Goal: Find specific page/section: Find specific page/section

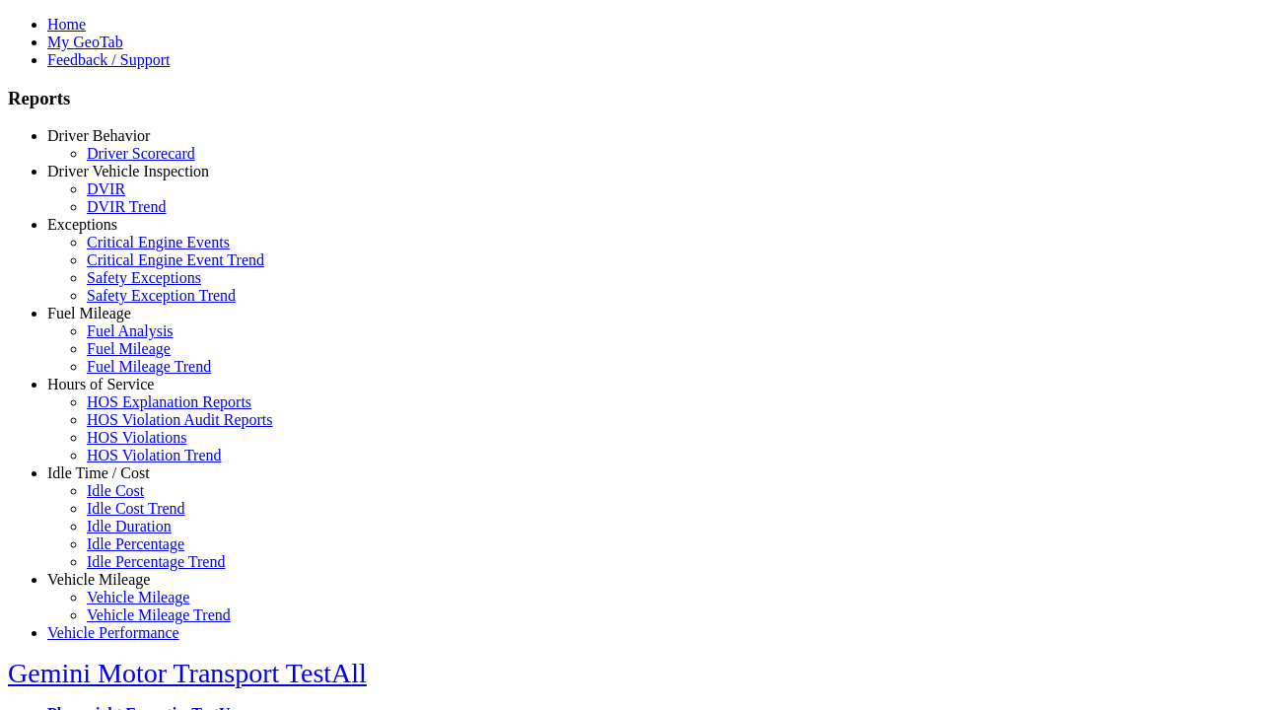
click at [113, 481] on link "Idle Time / Cost" at bounding box center [98, 472] width 103 height 17
click at [128, 527] on link "Idle Duration" at bounding box center [129, 526] width 85 height 17
select select
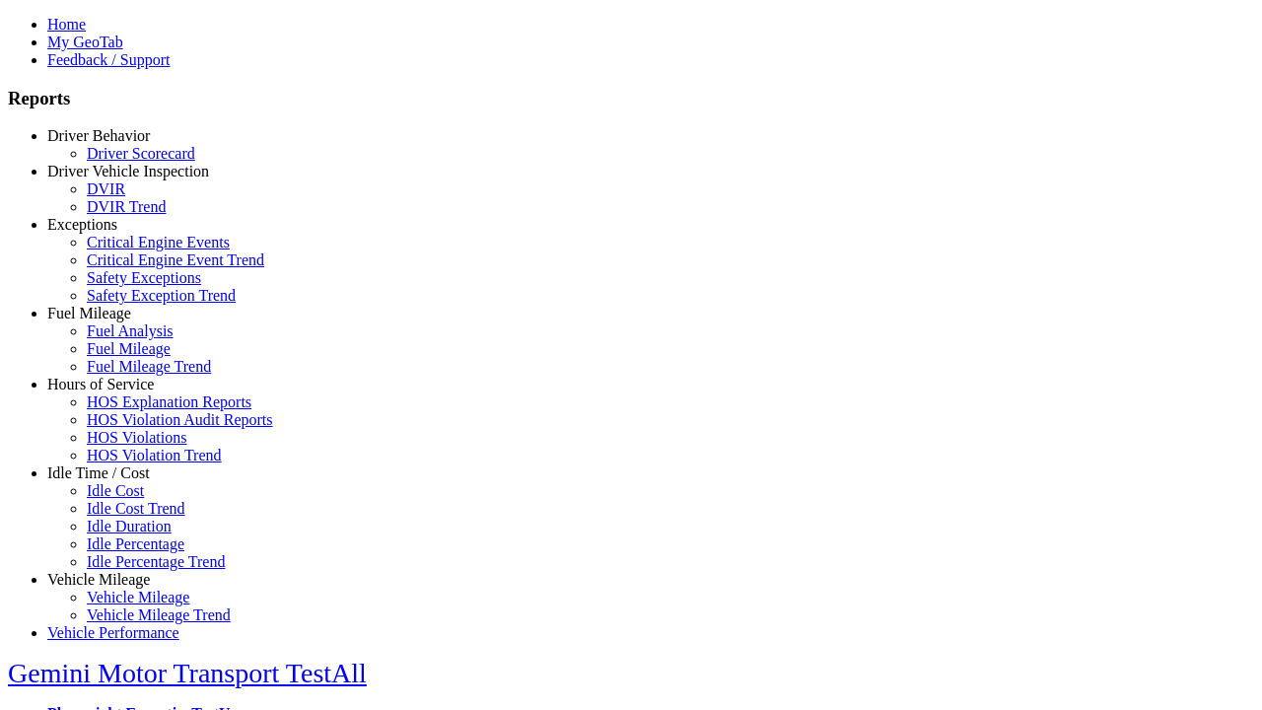
select select
